Goal: Task Accomplishment & Management: Complete application form

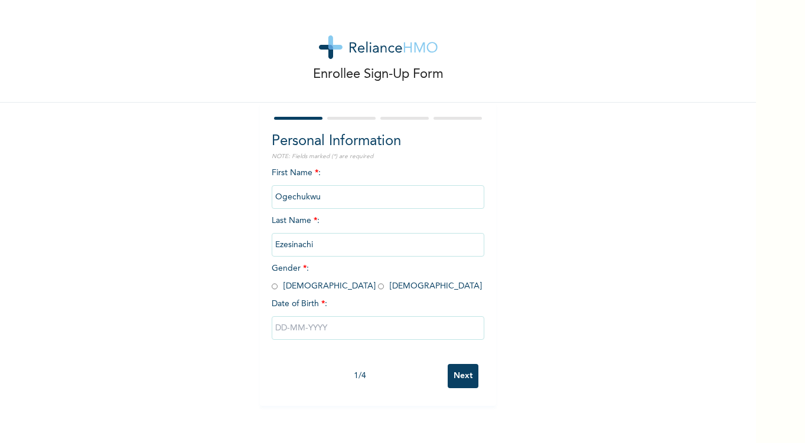
click at [378, 286] on input "radio" at bounding box center [381, 286] width 6 height 11
radio input "true"
click at [316, 333] on input "text" at bounding box center [378, 328] width 213 height 24
select select "8"
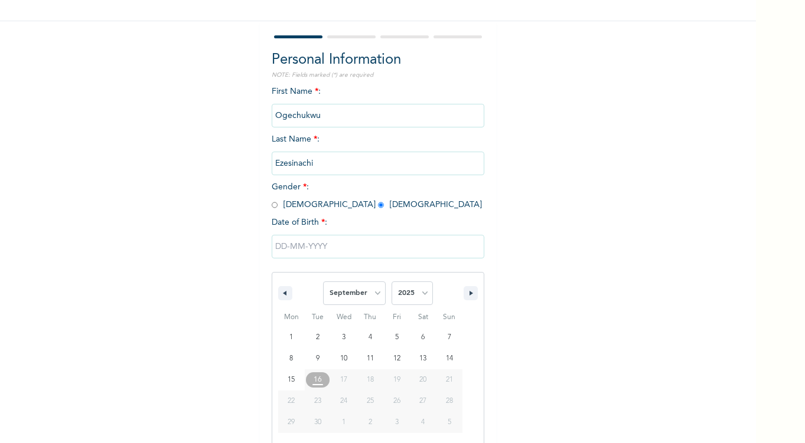
scroll to position [84, 0]
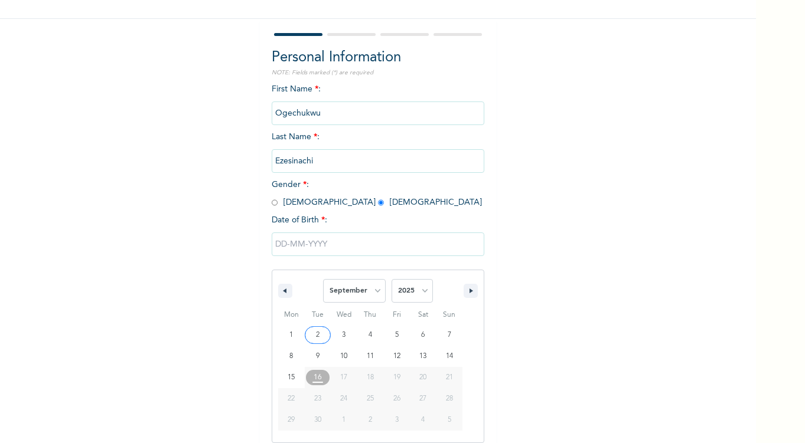
type input "[DATE]"
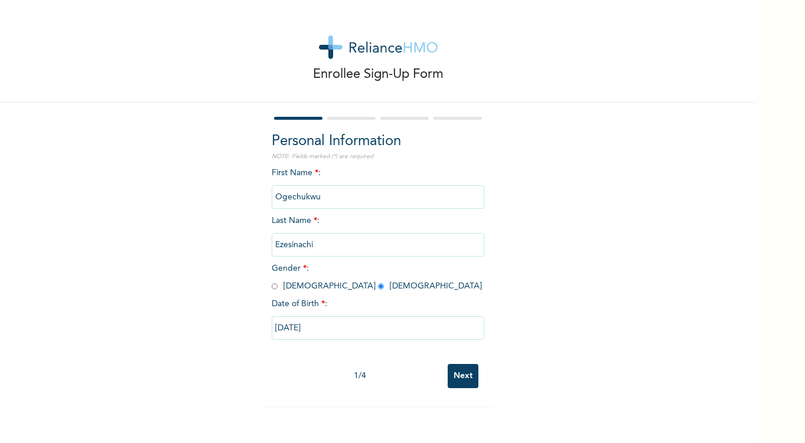
click at [320, 331] on input "[DATE]" at bounding box center [378, 328] width 213 height 24
select select "8"
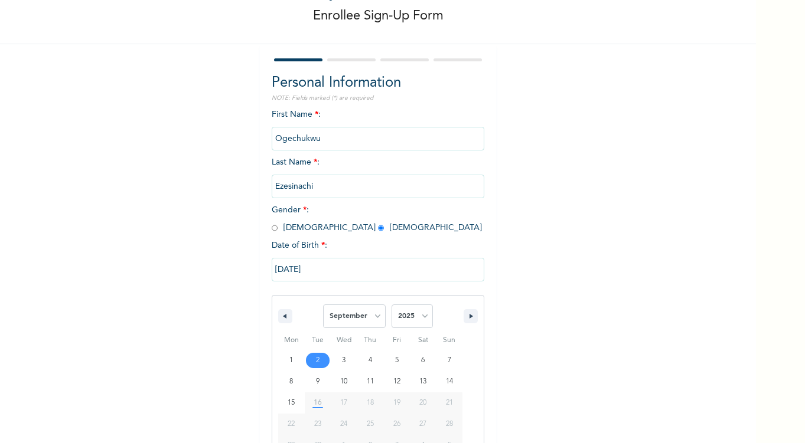
scroll to position [84, 0]
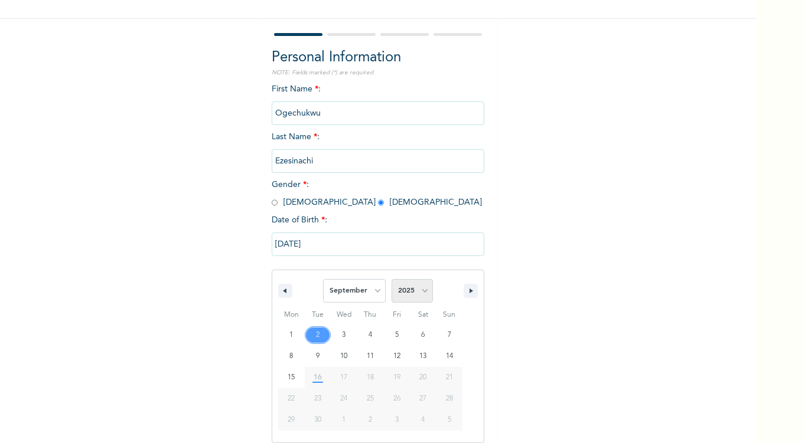
click at [404, 296] on select "2025 2024 2023 2022 2021 2020 2019 2018 2017 2016 2015 2014 2013 2012 2011 2010…" at bounding box center [411, 291] width 41 height 24
select select "2001"
click at [391, 279] on select "2025 2024 2023 2022 2021 2020 2019 2018 2017 2016 2015 2014 2013 2012 2011 2010…" at bounding box center [411, 291] width 41 height 24
click at [415, 282] on select "2025 2024 2023 2022 2021 2020 2019 2018 2017 2016 2015 2014 2013 2012 2011 2010…" at bounding box center [411, 291] width 41 height 24
click at [391, 279] on select "2025 2024 2023 2022 2021 2020 2019 2018 2017 2016 2015 2014 2013 2012 2011 2010…" at bounding box center [411, 291] width 41 height 24
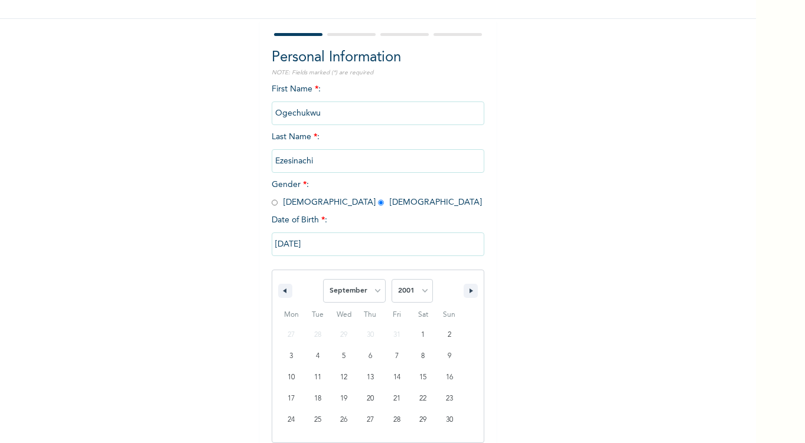
click at [507, 272] on div "Enrollee Sign-Up Form Personal Information NOTE: Fields marked (*) are required…" at bounding box center [378, 209] width 756 height 587
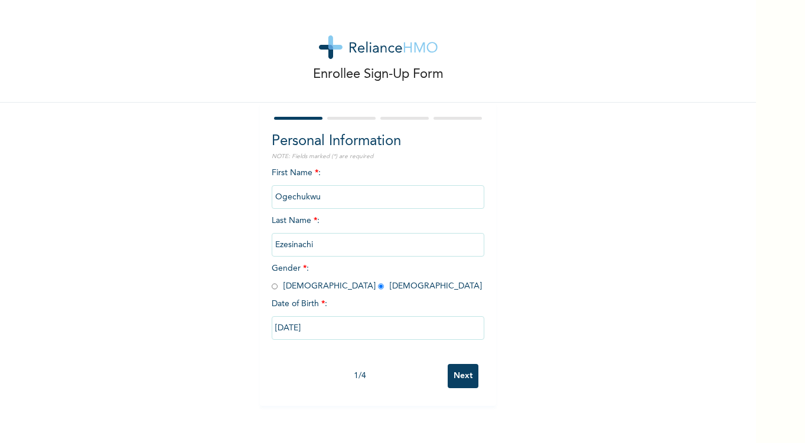
scroll to position [0, 0]
click at [389, 322] on input "[DATE]" at bounding box center [378, 328] width 213 height 24
select select "8"
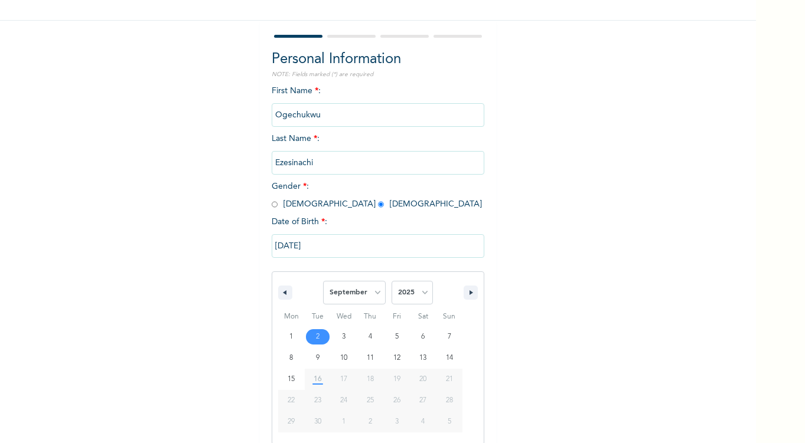
scroll to position [84, 0]
click at [377, 252] on input "[DATE]" at bounding box center [378, 245] width 213 height 24
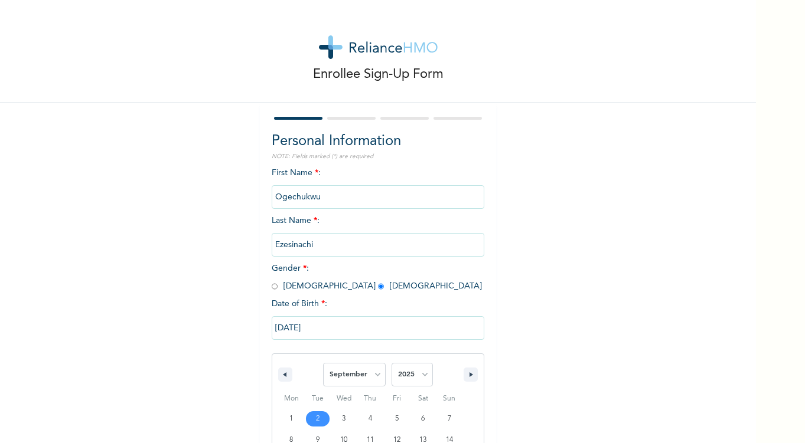
click at [377, 252] on input "Ezesinachi" at bounding box center [378, 245] width 213 height 24
click at [350, 331] on input "[DATE]" at bounding box center [378, 328] width 213 height 24
click at [350, 331] on div "[DATE]" at bounding box center [378, 328] width 213 height 35
select select "8"
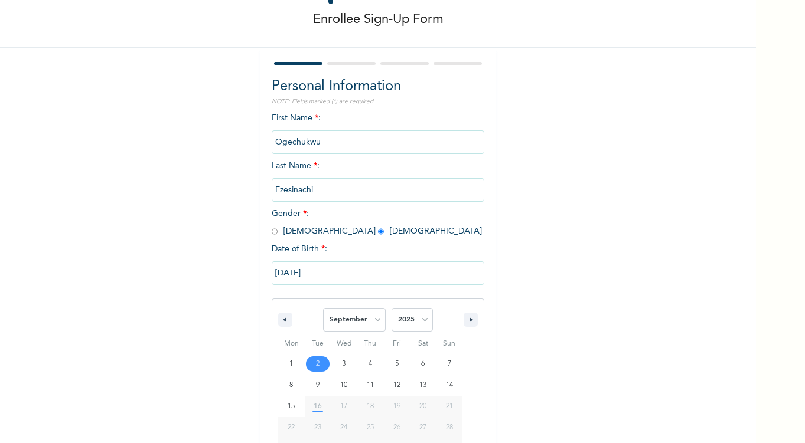
scroll to position [84, 0]
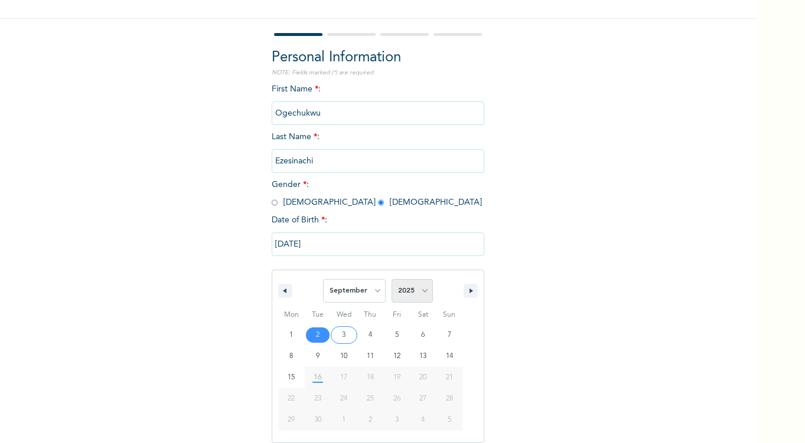
click at [401, 290] on select "2025 2024 2023 2022 2021 2020 2019 2018 2017 2016 2015 2014 2013 2012 2011 2010…" at bounding box center [411, 291] width 41 height 24
click at [391, 279] on select "2025 2024 2023 2022 2021 2020 2019 2018 2017 2016 2015 2014 2013 2012 2011 2010…" at bounding box center [411, 291] width 41 height 24
click at [408, 289] on select "2025 2024 2023 2022 2021 2020 2019 2018 2017 2016 2015 2014 2013 2012 2011 2010…" at bounding box center [411, 291] width 41 height 24
click at [391, 279] on select "2025 2024 2023 2022 2021 2020 2019 2018 2017 2016 2015 2014 2013 2012 2011 2010…" at bounding box center [411, 291] width 41 height 24
click at [408, 290] on select "2025 2024 2023 2022 2021 2020 2019 2018 2017 2016 2015 2014 2013 2012 2011 2010…" at bounding box center [411, 291] width 41 height 24
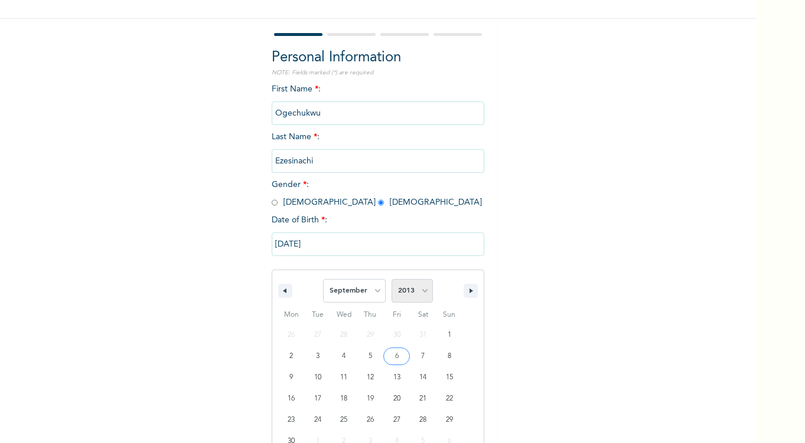
select select "2001"
click at [391, 279] on select "2025 2024 2023 2022 2021 2020 2019 2018 2017 2016 2015 2014 2013 2012 2011 2010…" at bounding box center [411, 291] width 41 height 24
type input "[DATE]"
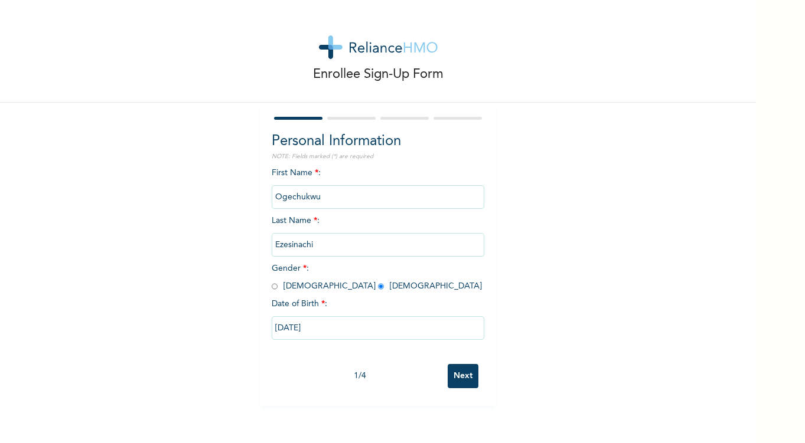
click at [466, 383] on input "Next" at bounding box center [463, 376] width 31 height 24
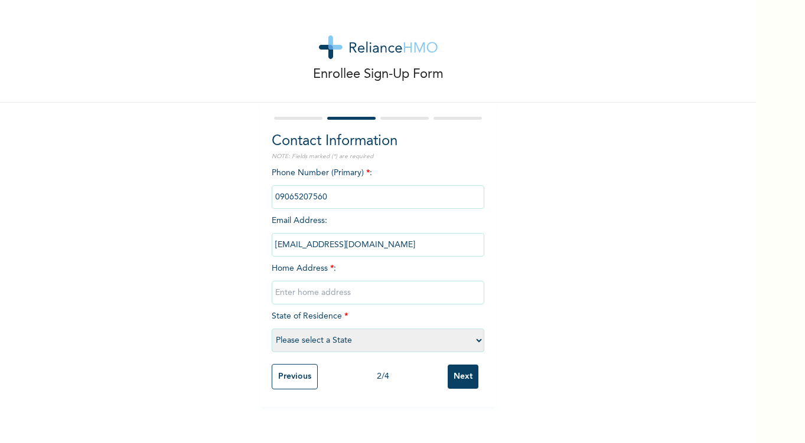
click at [390, 296] on input "text" at bounding box center [378, 293] width 213 height 24
type input "n"
type input "[STREET_ADDRESS][PERSON_NAME]"
click at [384, 345] on select "Please select a State [PERSON_NAME] (FCT) [PERSON_NAME] Ibom [GEOGRAPHIC_DATA] …" at bounding box center [378, 341] width 213 height 24
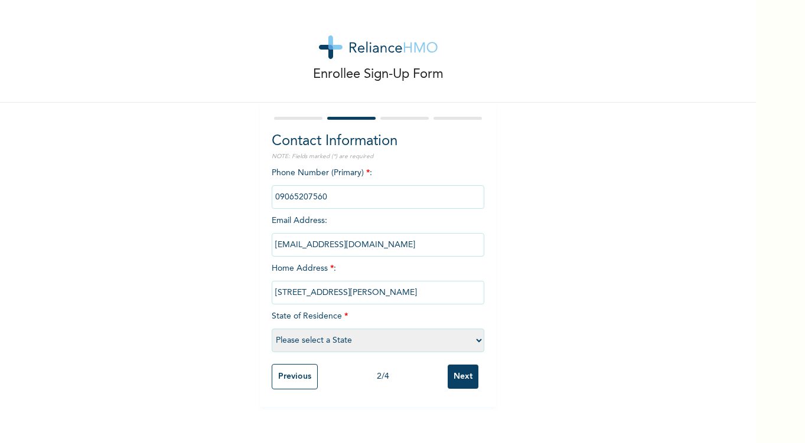
scroll to position [0, 0]
select select "15"
click at [272, 329] on select "Please select a State [PERSON_NAME] (FCT) [PERSON_NAME] Ibom [GEOGRAPHIC_DATA] …" at bounding box center [378, 341] width 213 height 24
click at [468, 377] on input "Next" at bounding box center [463, 377] width 31 height 24
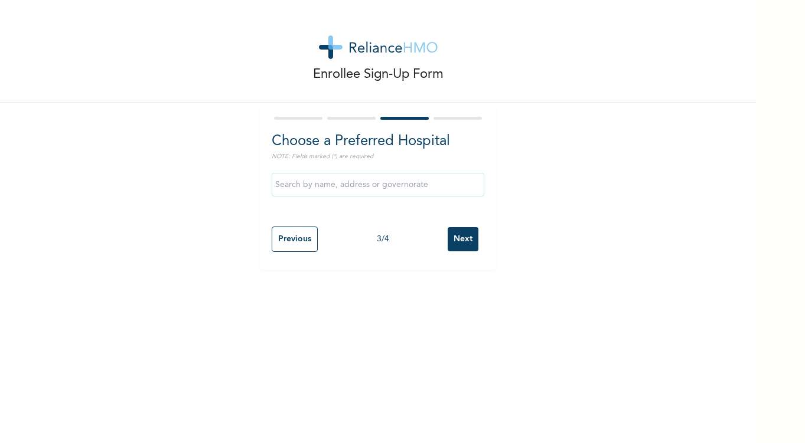
click at [425, 192] on input "text" at bounding box center [378, 185] width 213 height 24
click at [397, 182] on input "Unity Clinics and Maternity" at bounding box center [378, 185] width 213 height 24
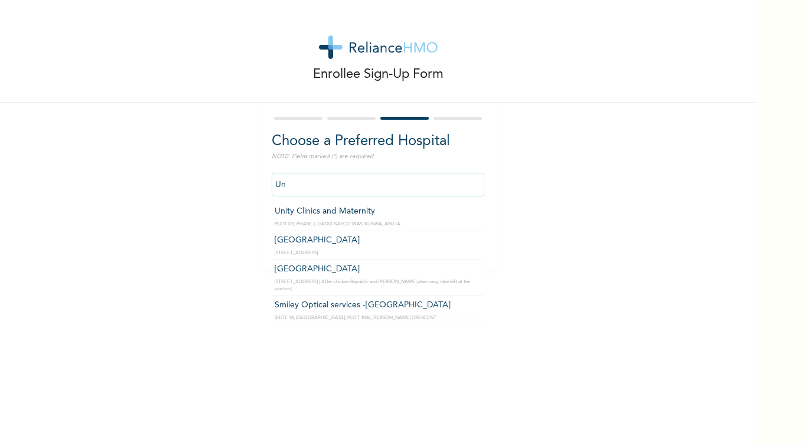
type input "U"
type input "LOCUS EYE CLINIC- wuse"
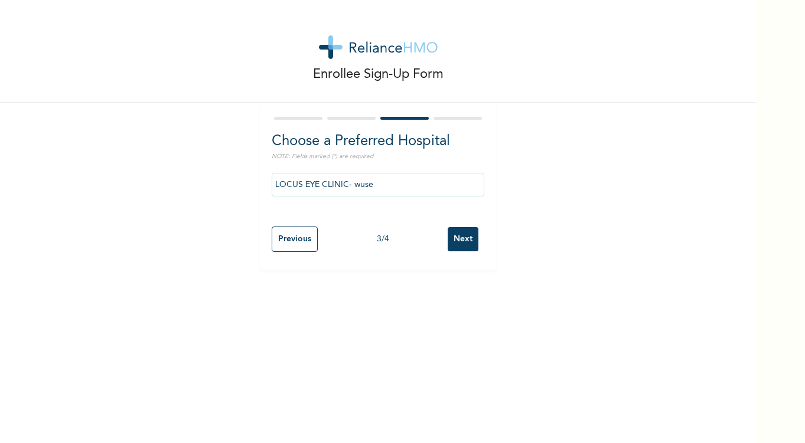
click at [462, 243] on input "Next" at bounding box center [463, 239] width 31 height 24
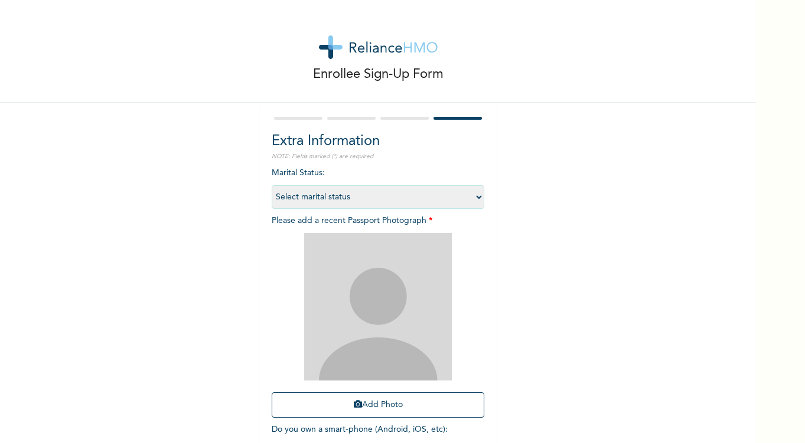
click at [456, 203] on select "Select marital status [DEMOGRAPHIC_DATA] Married [DEMOGRAPHIC_DATA] Widow/[DEMO…" at bounding box center [378, 197] width 213 height 24
select select "1"
click at [272, 185] on select "Select marital status [DEMOGRAPHIC_DATA] Married [DEMOGRAPHIC_DATA] Widow/[DEMO…" at bounding box center [378, 197] width 213 height 24
click at [370, 339] on img at bounding box center [378, 307] width 148 height 148
click at [392, 409] on button "Add Photo" at bounding box center [378, 405] width 213 height 25
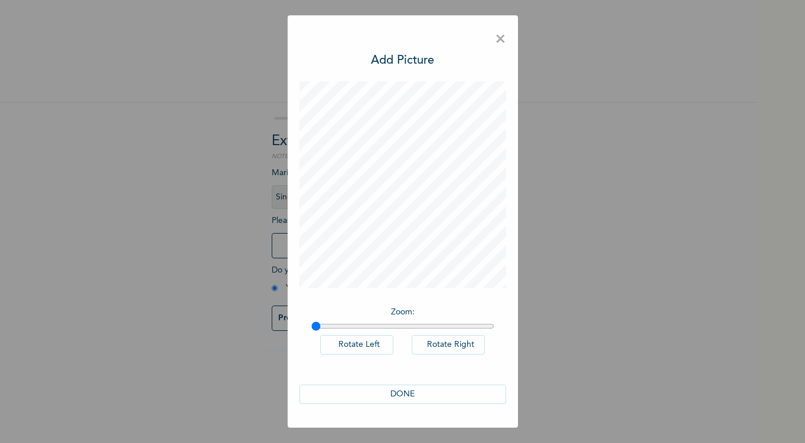
click at [473, 350] on button "Rotate Right" at bounding box center [448, 344] width 73 height 19
click at [387, 345] on button "Rotate Left" at bounding box center [356, 344] width 73 height 19
drag, startPoint x: 315, startPoint y: 326, endPoint x: 354, endPoint y: 329, distance: 39.1
click at [354, 329] on input "range" at bounding box center [402, 326] width 183 height 9
drag, startPoint x: 358, startPoint y: 326, endPoint x: 275, endPoint y: 329, distance: 83.3
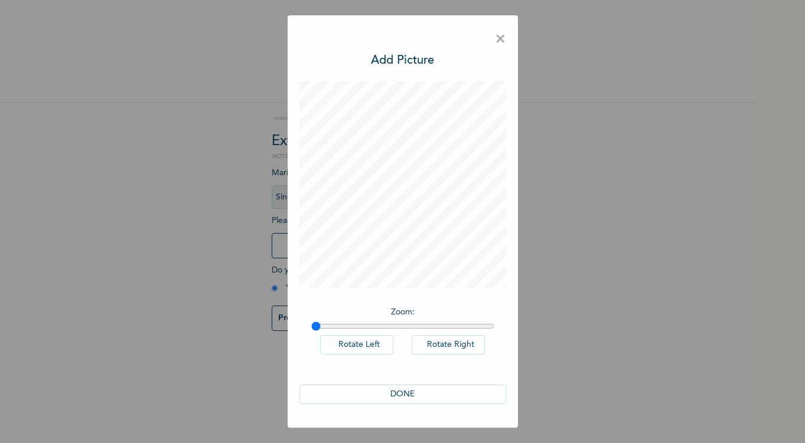
type input "1"
click at [311, 329] on input "range" at bounding box center [402, 326] width 183 height 9
click at [469, 393] on button "DONE" at bounding box center [402, 394] width 207 height 19
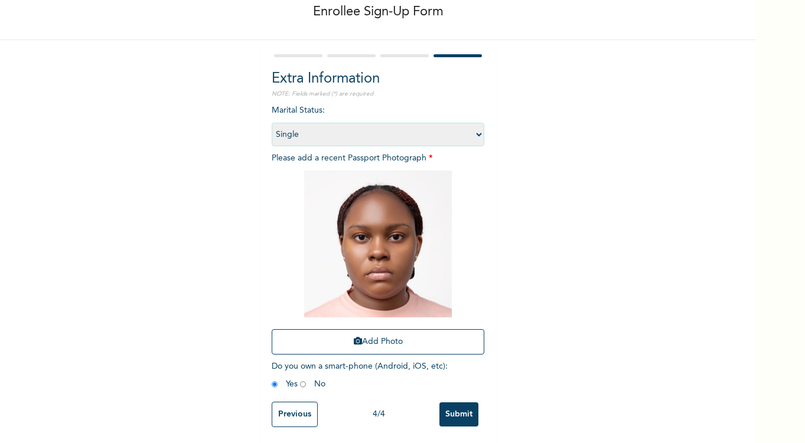
scroll to position [66, 0]
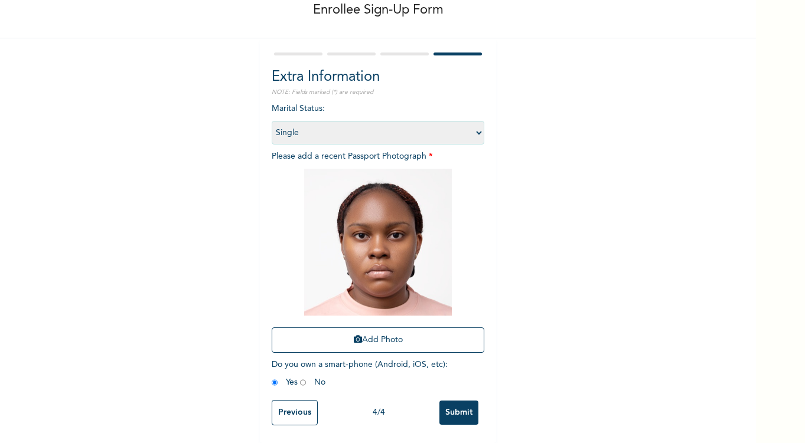
click at [466, 408] on input "Submit" at bounding box center [458, 413] width 39 height 24
